Goal: Task Accomplishment & Management: Manage account settings

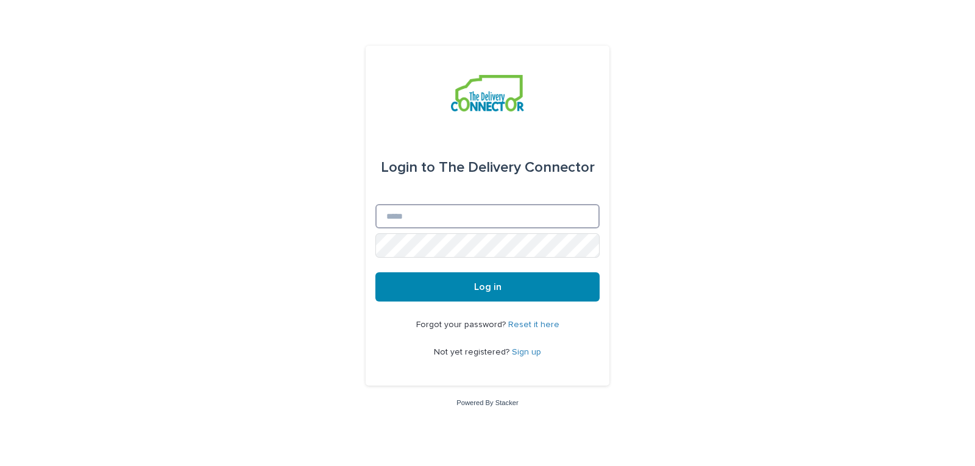
click at [535, 222] on input "Email" at bounding box center [487, 216] width 224 height 24
type input "**********"
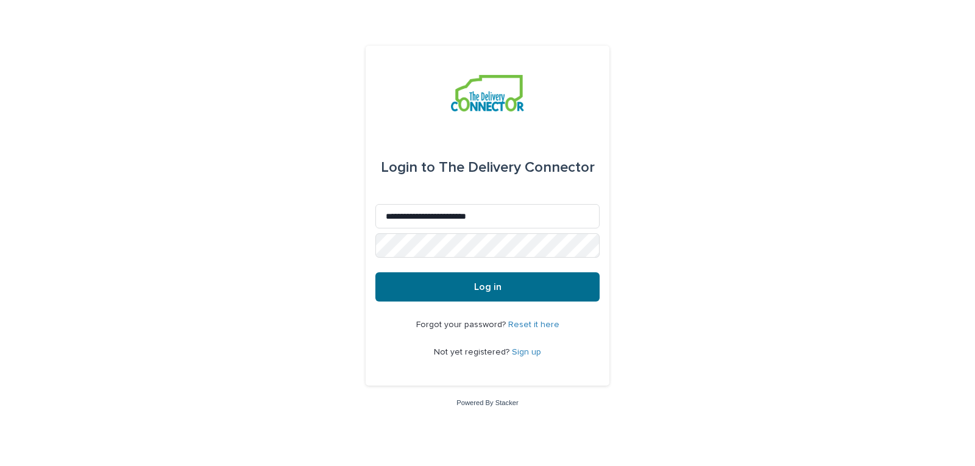
click at [501, 289] on button "Log in" at bounding box center [487, 286] width 224 height 29
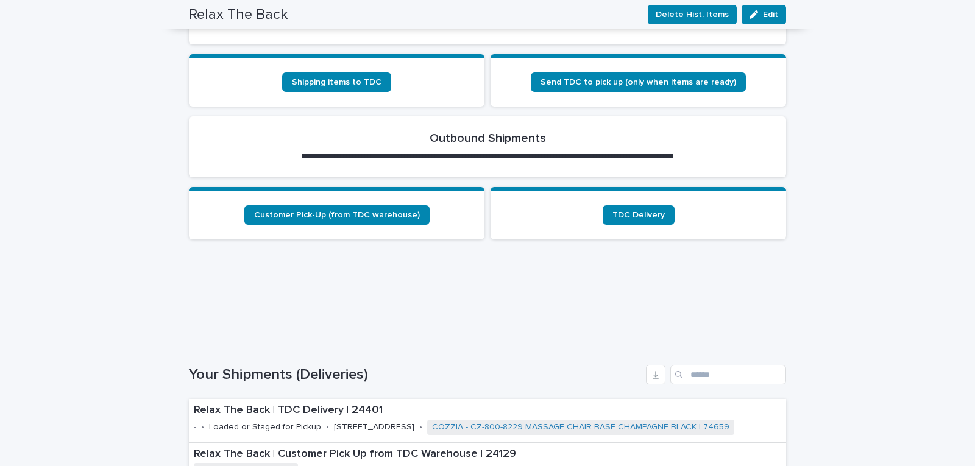
scroll to position [595, 0]
